Goal: Task Accomplishment & Management: Manage account settings

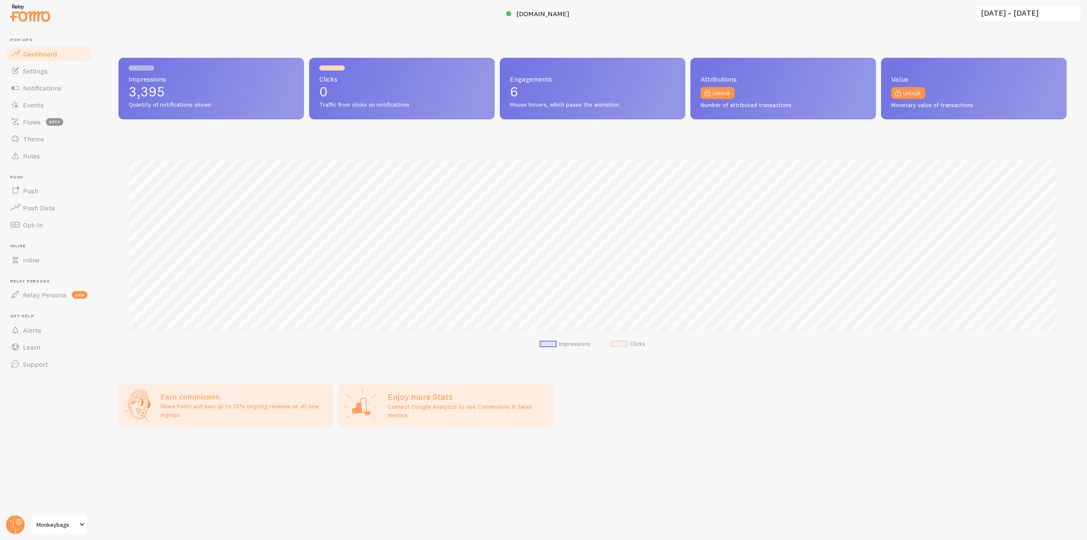
scroll to position [223, 948]
click at [8, 528] on circle at bounding box center [15, 524] width 19 height 19
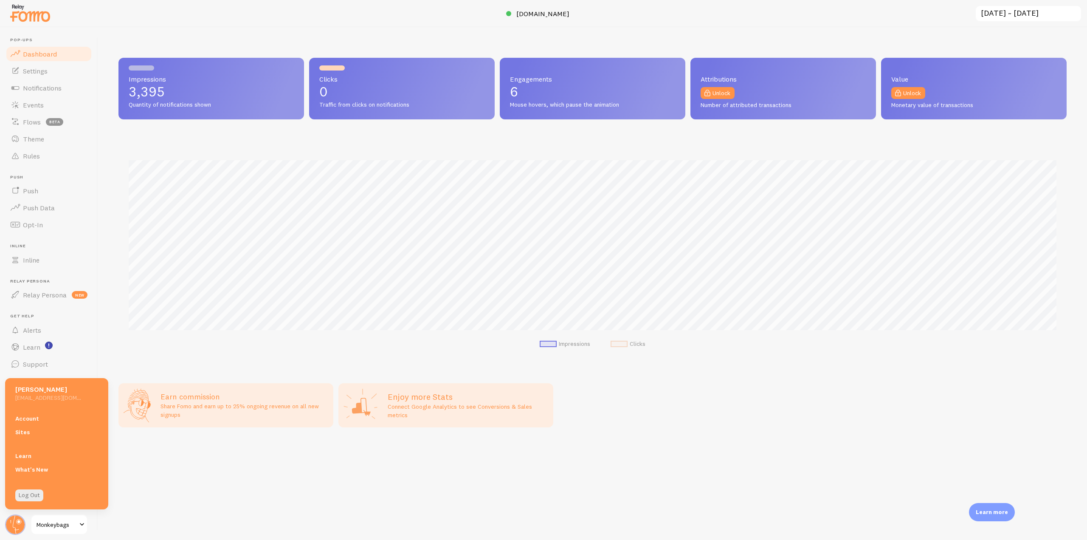
click at [31, 417] on link "Account" at bounding box center [56, 418] width 103 height 14
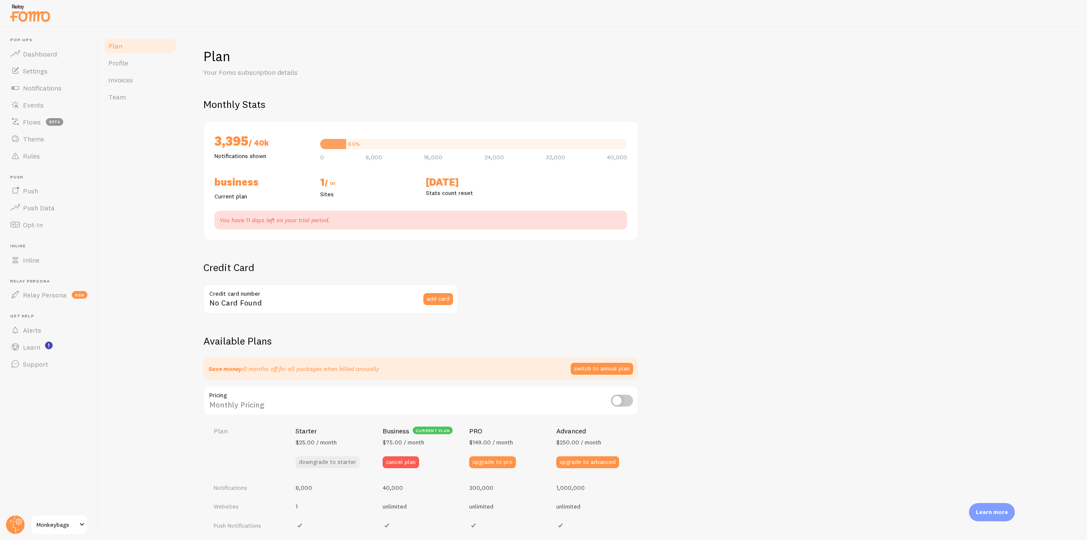
checkbox input "true"
click at [133, 93] on link "Team" at bounding box center [140, 96] width 74 height 17
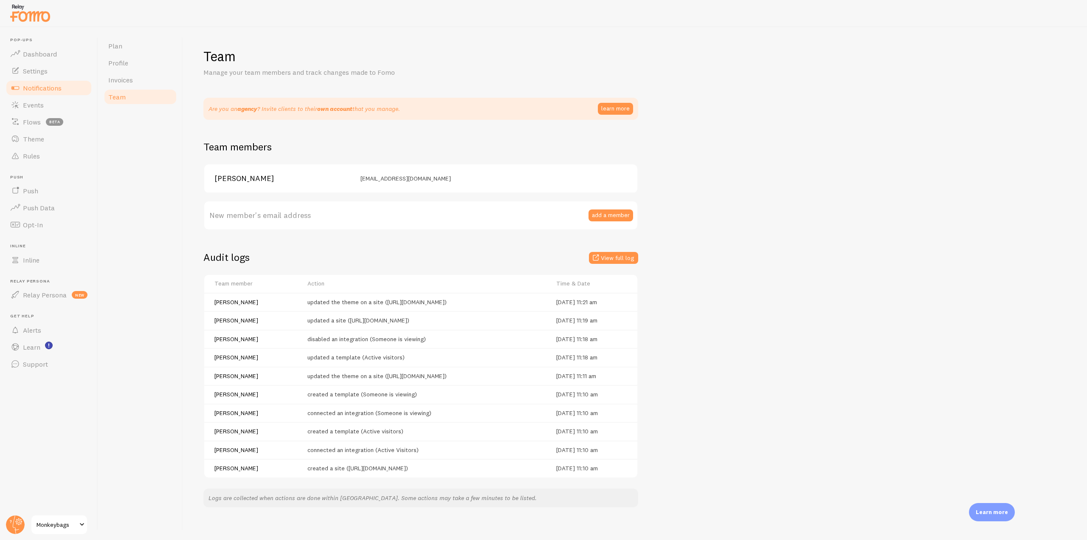
click at [39, 84] on span "Notifications" at bounding box center [42, 88] width 39 height 8
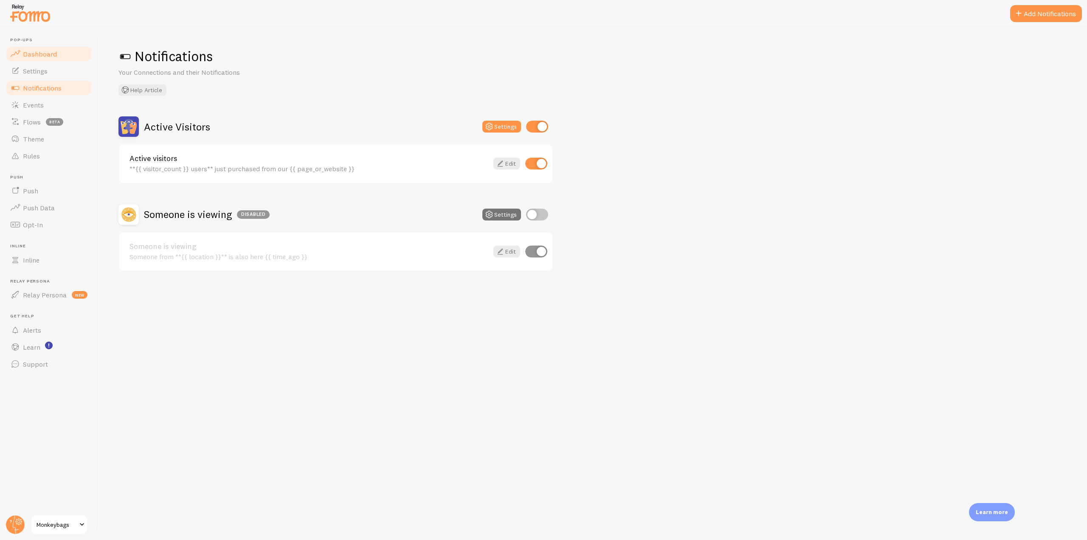
click at [54, 52] on span "Dashboard" at bounding box center [40, 54] width 34 height 8
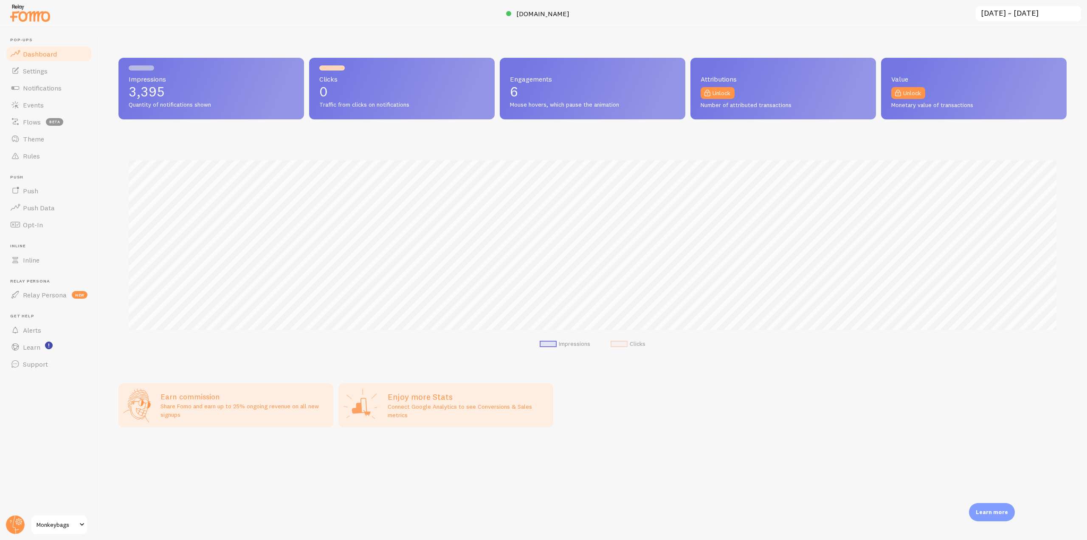
scroll to position [223, 948]
click at [550, 9] on span "[DOMAIN_NAME]" at bounding box center [542, 13] width 53 height 8
